Goal: Transaction & Acquisition: Book appointment/travel/reservation

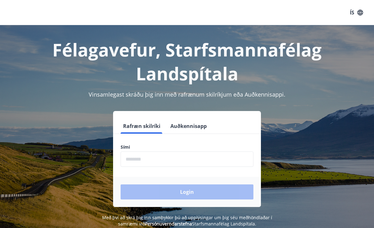
click at [201, 128] on button "Auðkennisapp" at bounding box center [188, 125] width 41 height 15
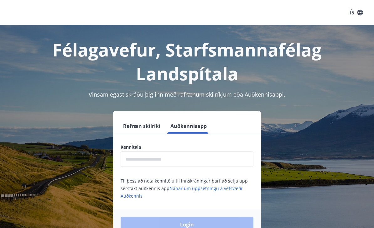
click at [209, 156] on input "text" at bounding box center [187, 158] width 133 height 15
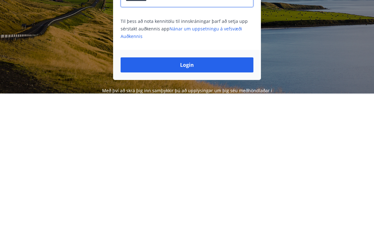
type input "**********"
click at [215, 191] on button "Login" at bounding box center [187, 198] width 133 height 15
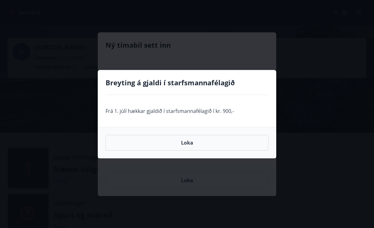
click at [201, 143] on button "Loka" at bounding box center [187, 143] width 163 height 16
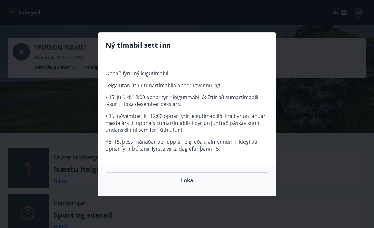
click at [206, 183] on button "Loka" at bounding box center [187, 180] width 163 height 16
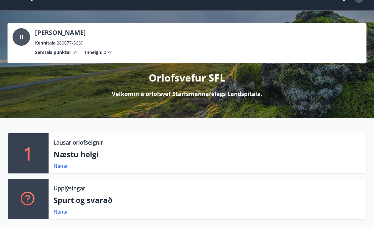
scroll to position [14, 0]
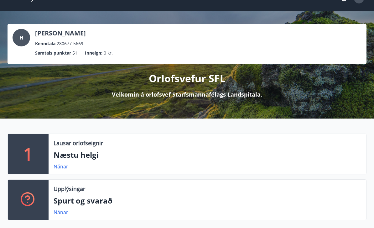
click at [191, 158] on p "Næstu helgi" at bounding box center [208, 154] width 308 height 11
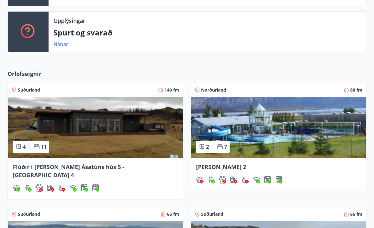
scroll to position [179, 0]
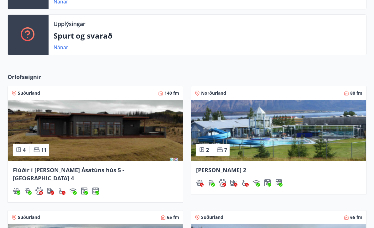
click at [214, 137] on img at bounding box center [278, 130] width 175 height 61
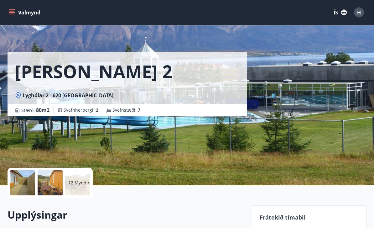
scroll to position [2, 0]
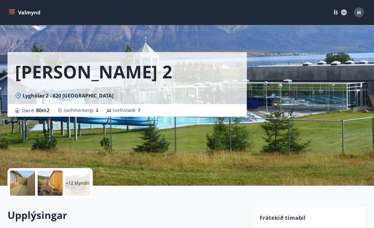
click at [19, 11] on button "Valmynd" at bounding box center [25, 12] width 35 height 11
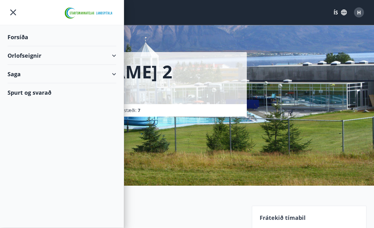
scroll to position [3, 0]
click at [104, 53] on div "Orlofseignir" at bounding box center [62, 55] width 109 height 18
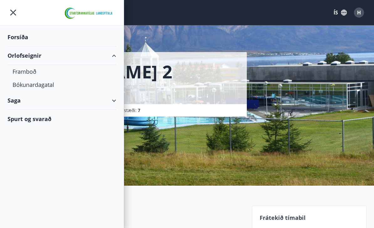
click at [99, 72] on div "Framboð" at bounding box center [62, 71] width 99 height 13
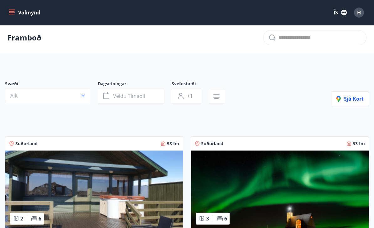
click at [85, 98] on icon "button" at bounding box center [83, 95] width 6 height 6
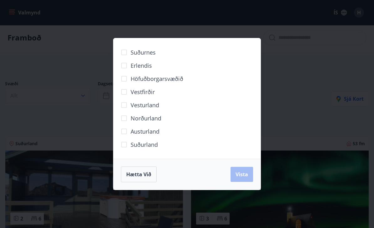
click at [153, 122] on span "Norðurland" at bounding box center [146, 118] width 31 height 8
click at [247, 175] on span "Vista" at bounding box center [242, 174] width 13 height 7
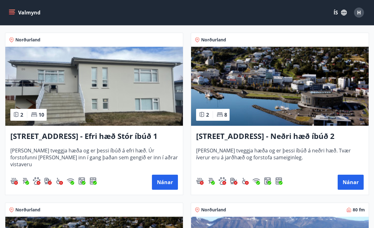
scroll to position [466, 0]
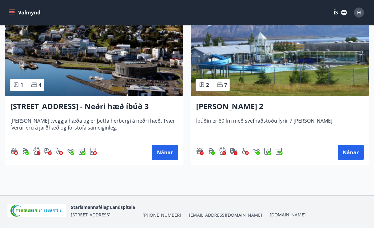
click at [350, 151] on button "Nánar" at bounding box center [351, 152] width 26 height 15
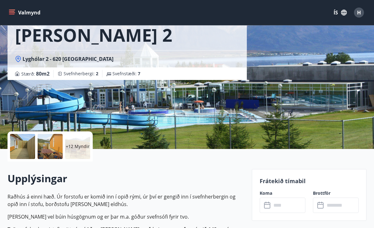
scroll to position [109, 0]
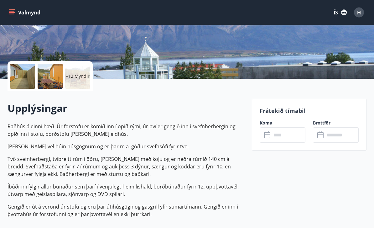
click at [294, 134] on input "text" at bounding box center [289, 134] width 34 height 15
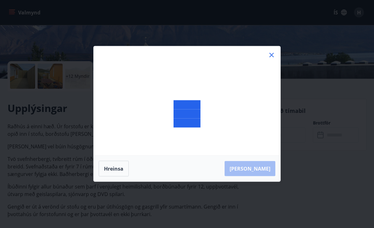
scroll to position [109, 0]
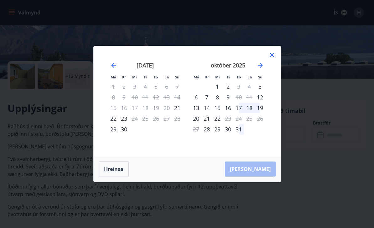
click at [240, 113] on div "17" at bounding box center [238, 107] width 11 height 11
click at [249, 113] on div "18" at bounding box center [249, 107] width 11 height 11
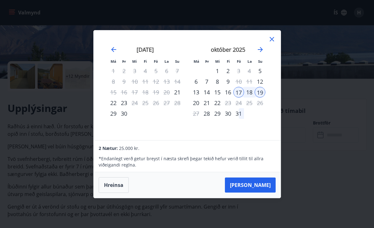
click at [275, 43] on icon at bounding box center [272, 39] width 8 height 8
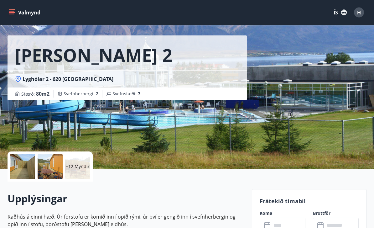
scroll to position [18, 0]
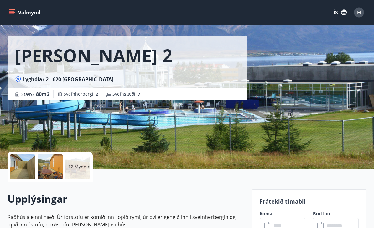
click at [73, 160] on div "+12 Myndir" at bounding box center [77, 166] width 25 height 25
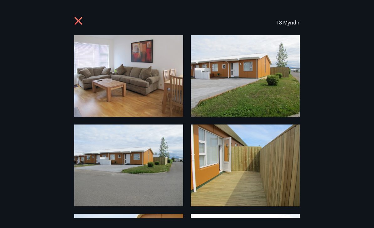
scroll to position [0, 0]
click at [81, 21] on icon at bounding box center [79, 22] width 10 height 10
